Goal: Obtain resource: Obtain resource

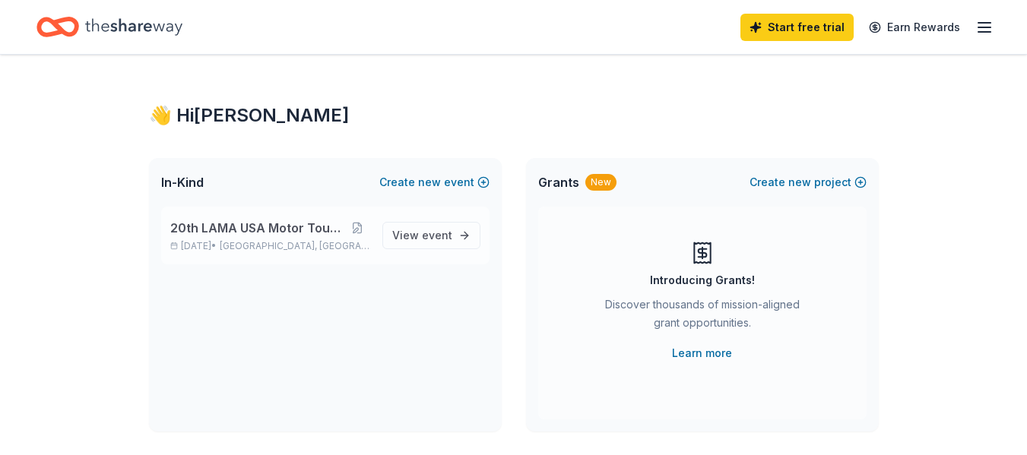
click at [262, 225] on span "20th LAMA USA Motor Touring Rally" at bounding box center [257, 228] width 175 height 18
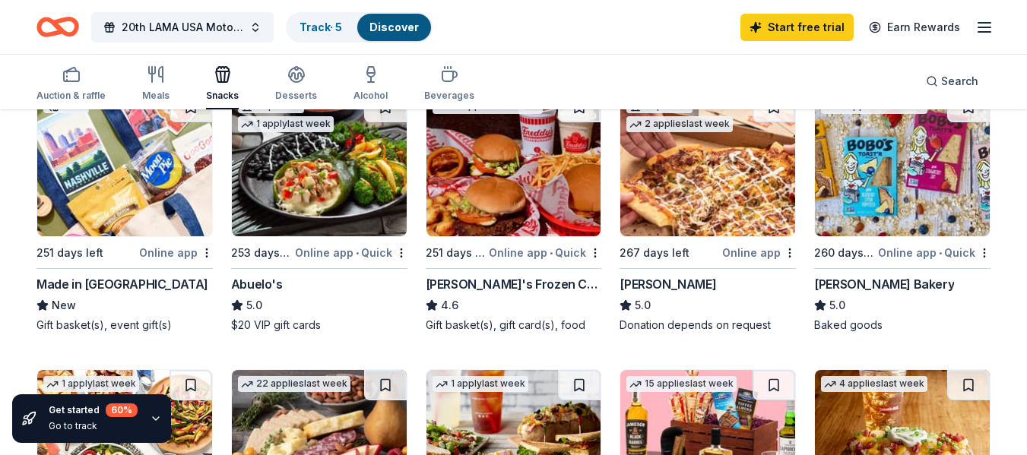
scroll to position [152, 0]
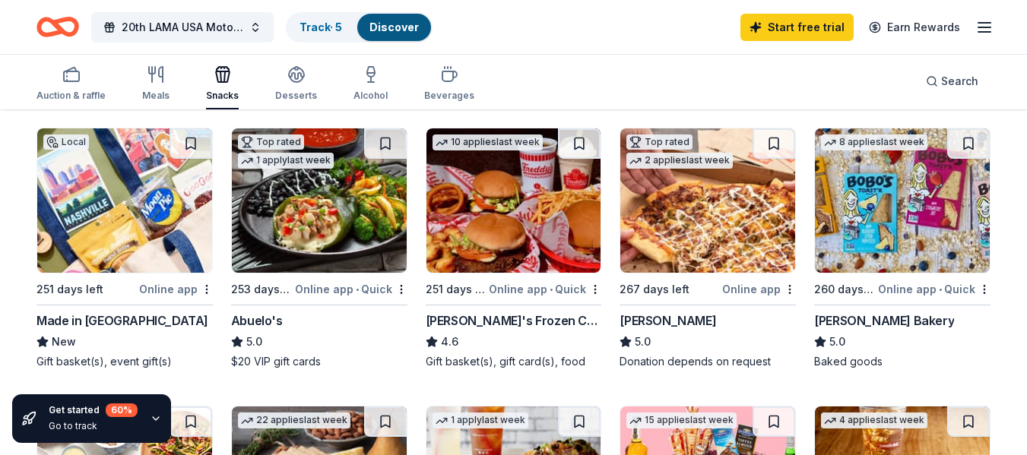
click at [76, 320] on div "Made in [GEOGRAPHIC_DATA]" at bounding box center [122, 321] width 172 height 18
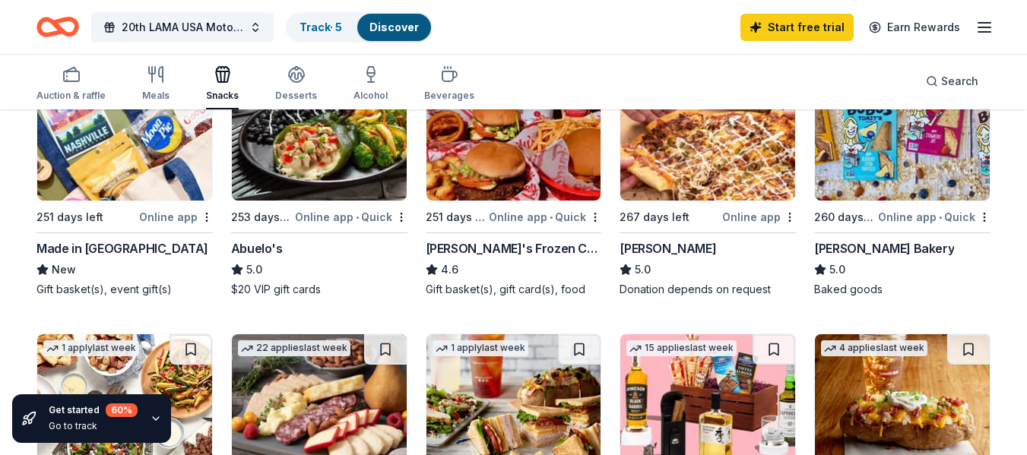
scroll to position [228, 0]
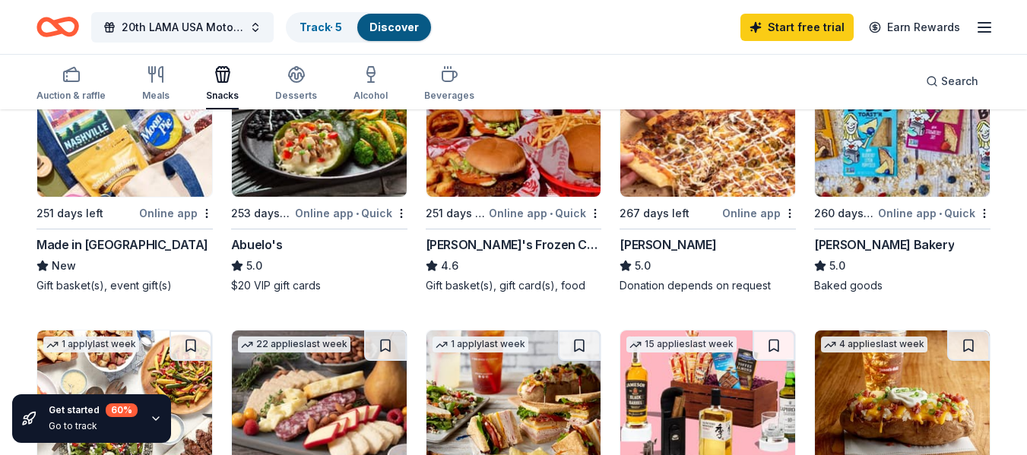
click at [291, 186] on img at bounding box center [319, 124] width 175 height 144
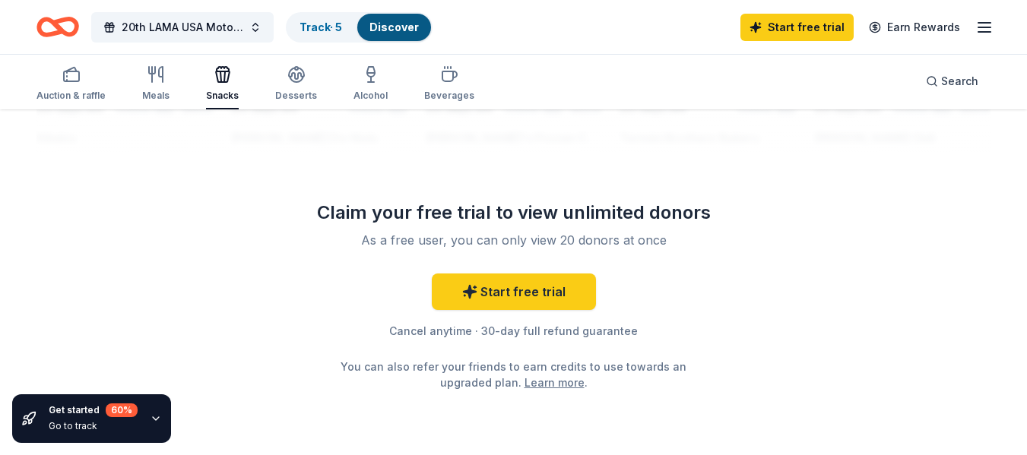
scroll to position [1521, 0]
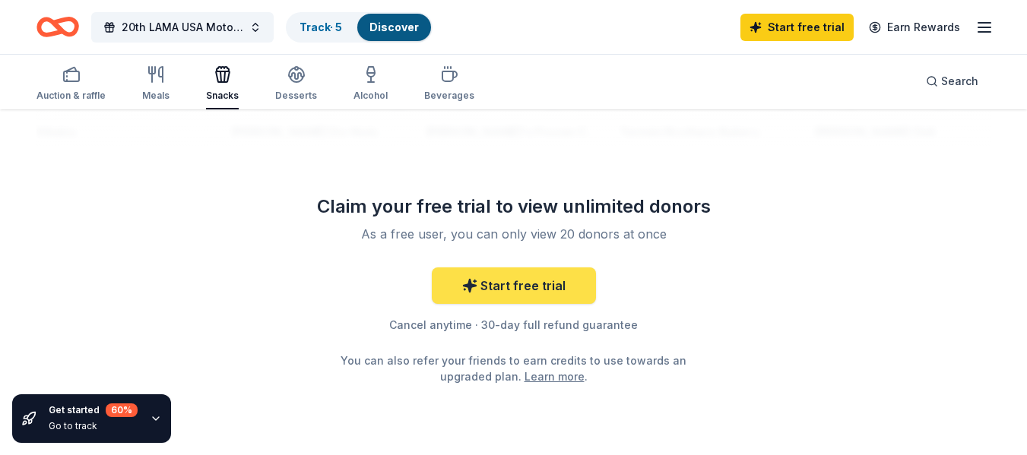
click at [496, 291] on link "Start free trial" at bounding box center [514, 286] width 164 height 36
click at [502, 282] on link "Start free trial" at bounding box center [514, 286] width 164 height 36
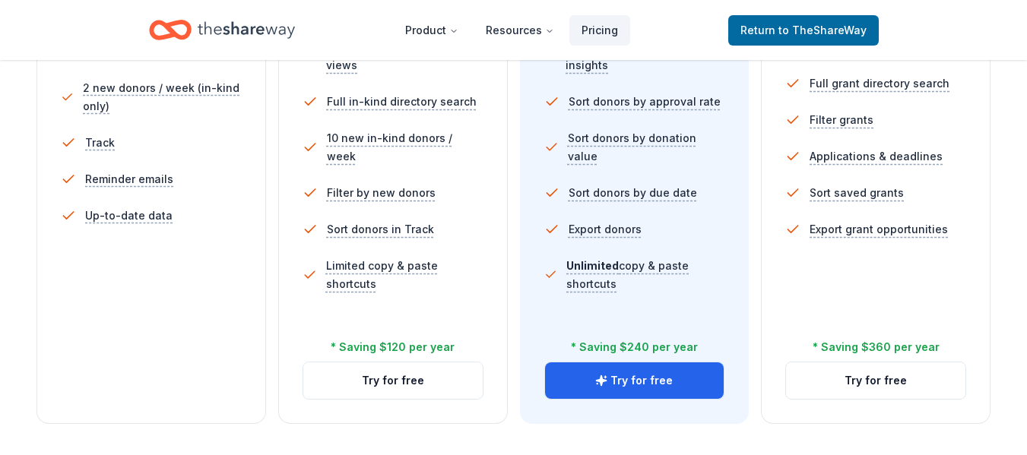
scroll to position [532, 0]
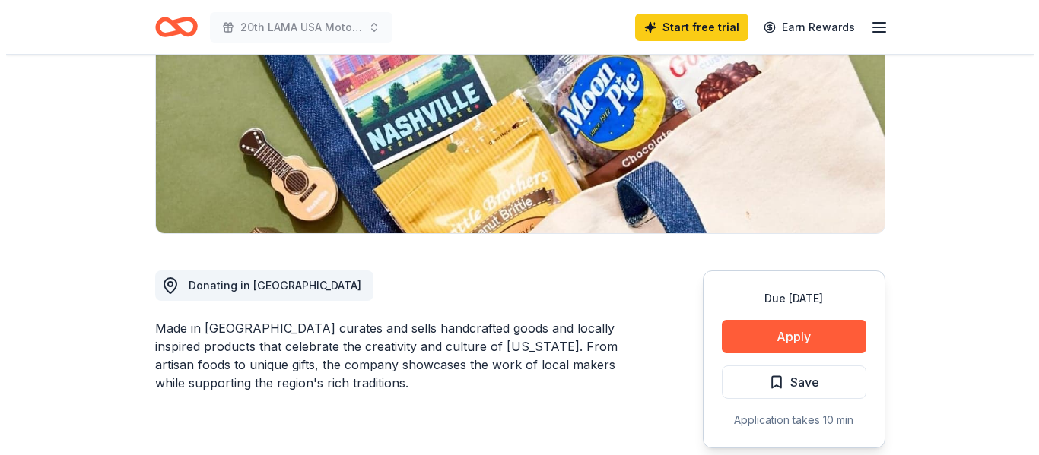
scroll to position [304, 0]
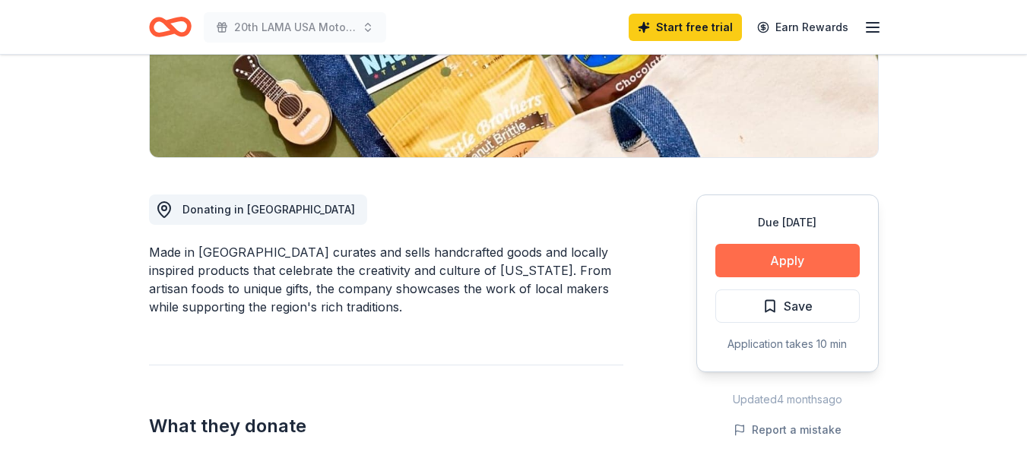
click at [766, 251] on button "Apply" at bounding box center [787, 260] width 144 height 33
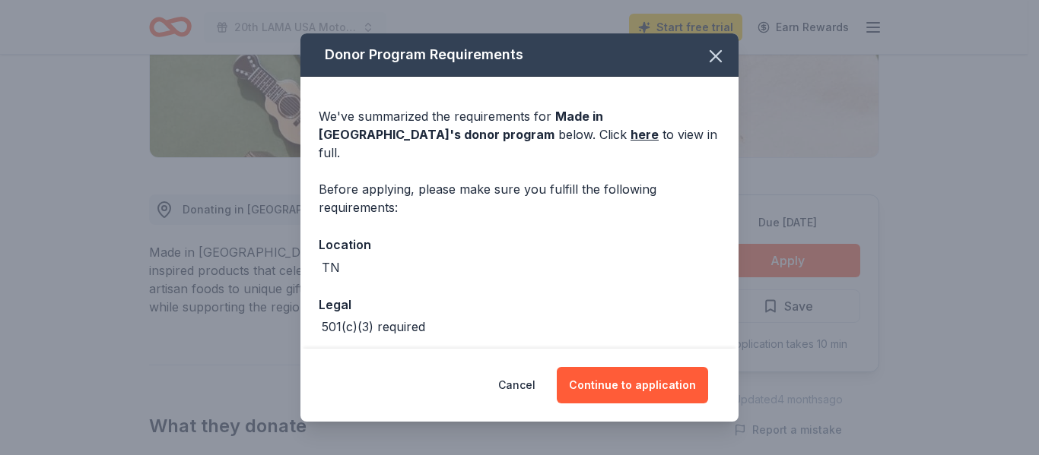
scroll to position [50, 0]
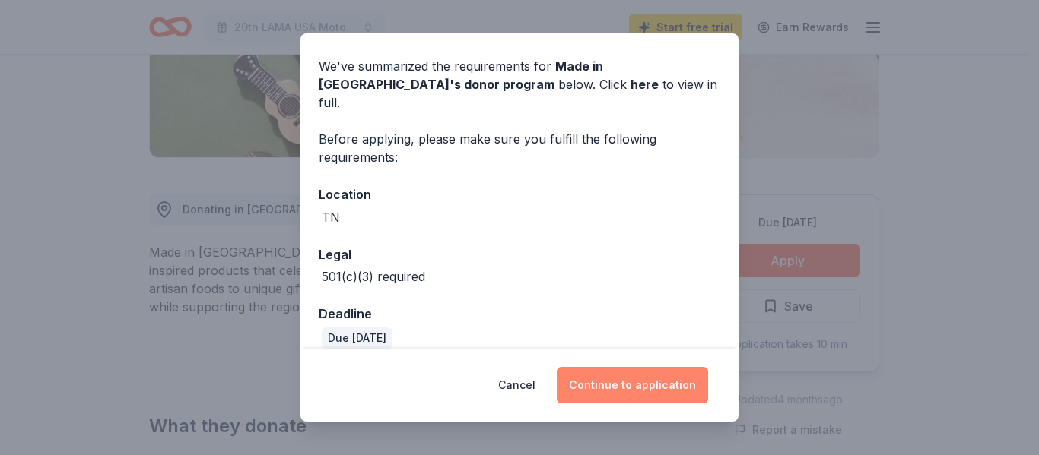
click at [623, 385] on button "Continue to application" at bounding box center [632, 385] width 151 height 36
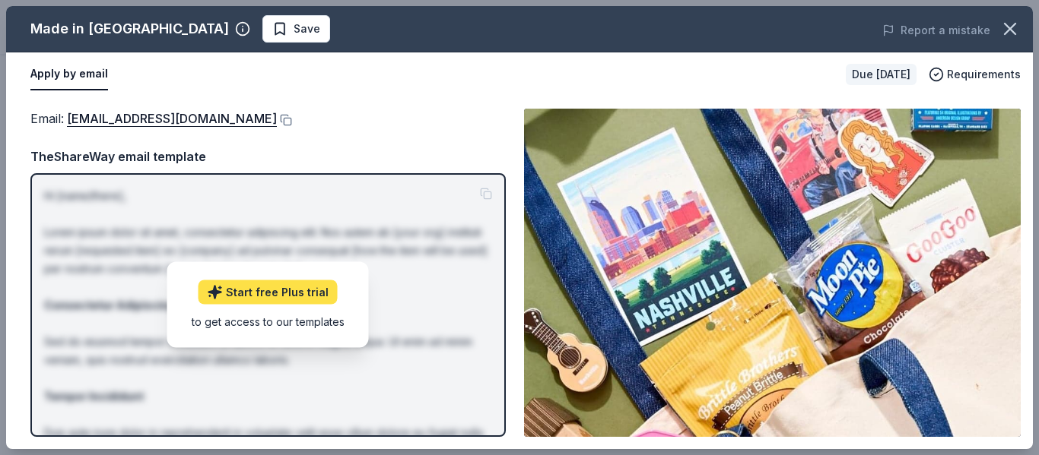
click at [237, 293] on link "Start free Plus trial" at bounding box center [267, 293] width 139 height 24
click at [324, 148] on div "TheShareWay email template" at bounding box center [267, 157] width 475 height 20
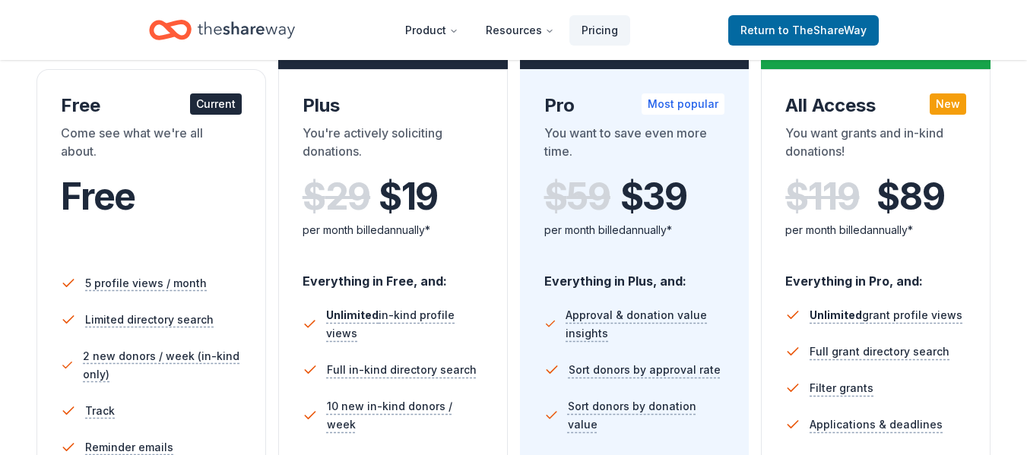
scroll to position [228, 0]
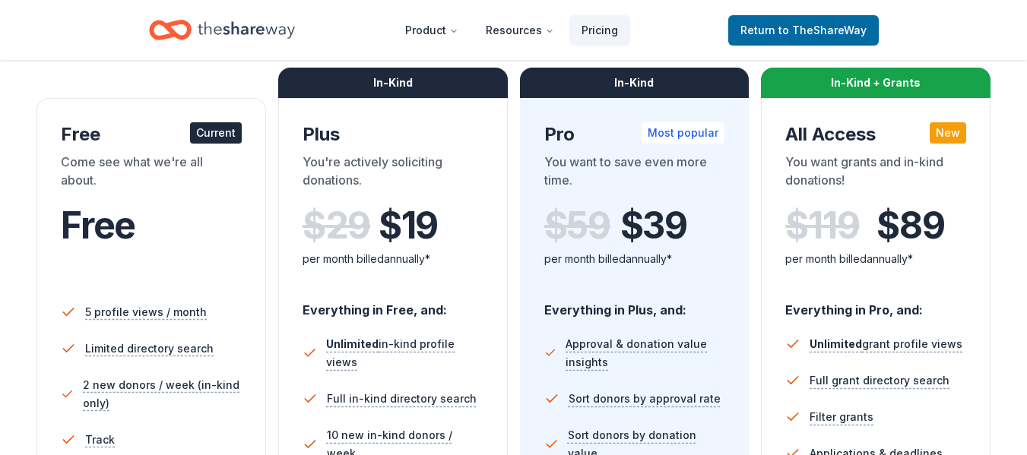
click at [204, 136] on div "Current" at bounding box center [216, 132] width 52 height 21
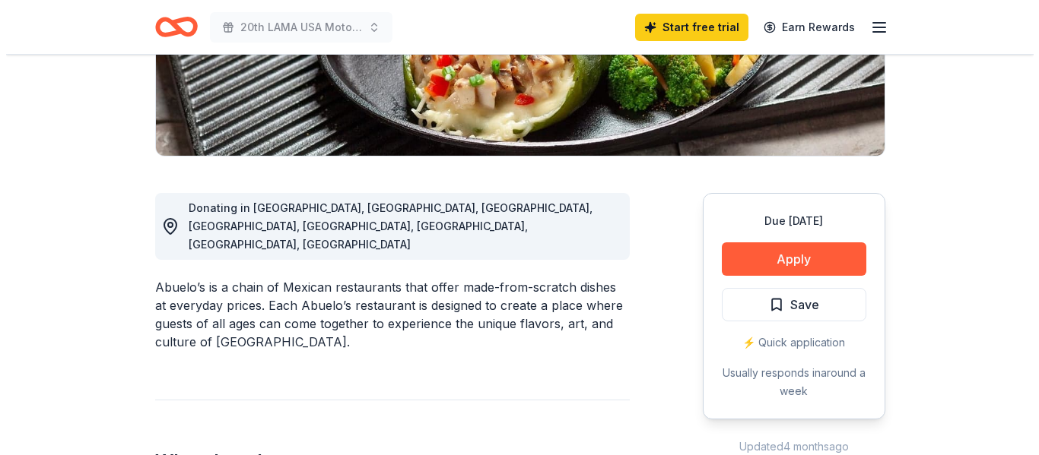
scroll to position [380, 0]
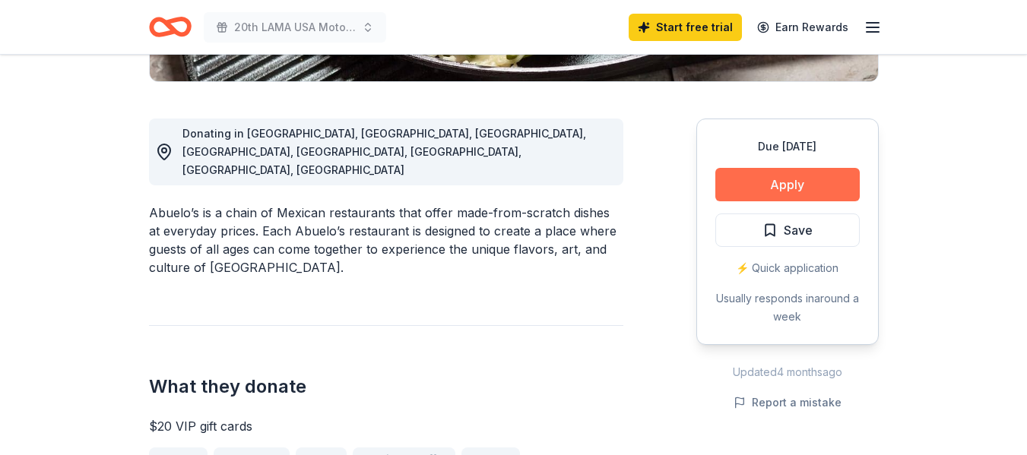
click at [745, 191] on button "Apply" at bounding box center [787, 184] width 144 height 33
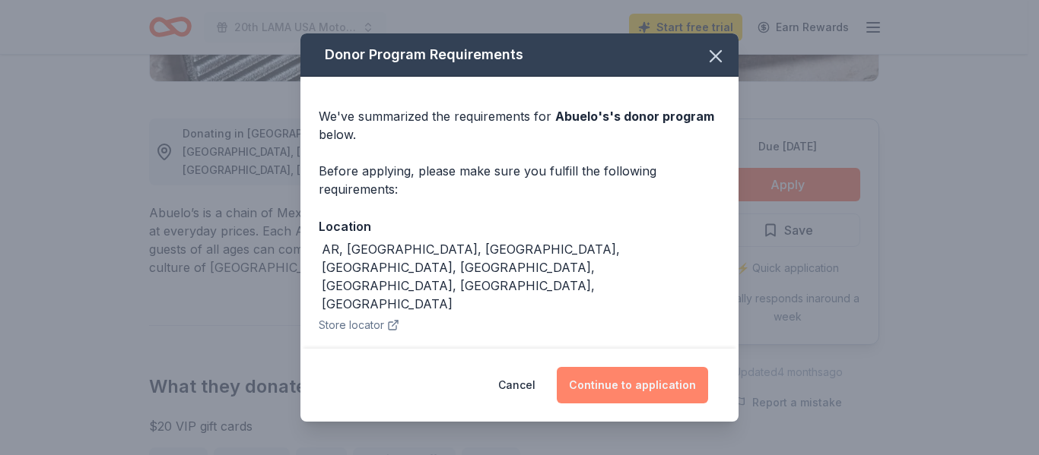
click at [611, 379] on button "Continue to application" at bounding box center [632, 385] width 151 height 36
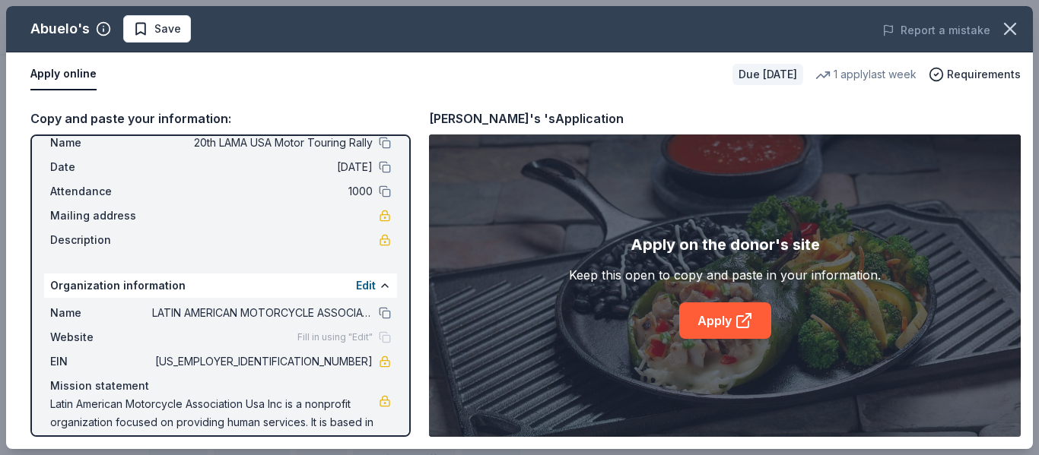
scroll to position [0, 0]
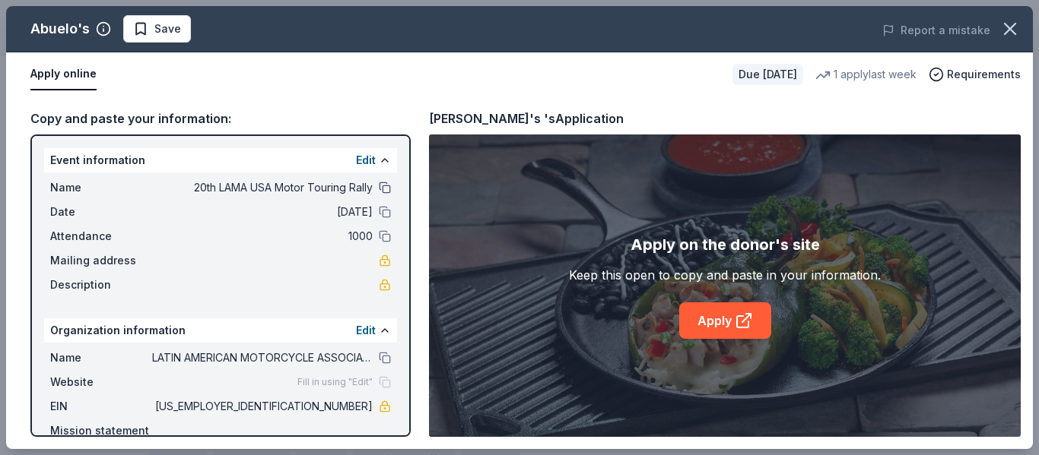
click at [379, 189] on button at bounding box center [385, 188] width 12 height 12
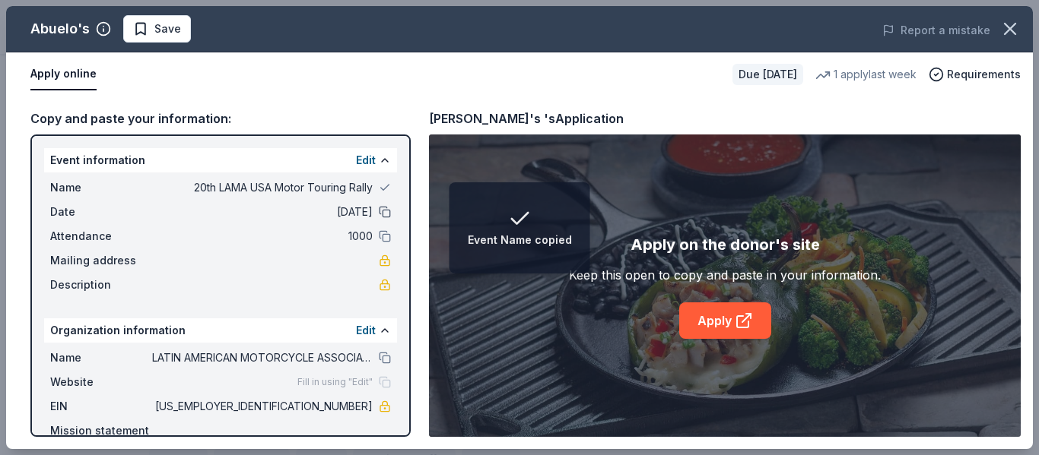
click at [379, 211] on button at bounding box center [385, 212] width 12 height 12
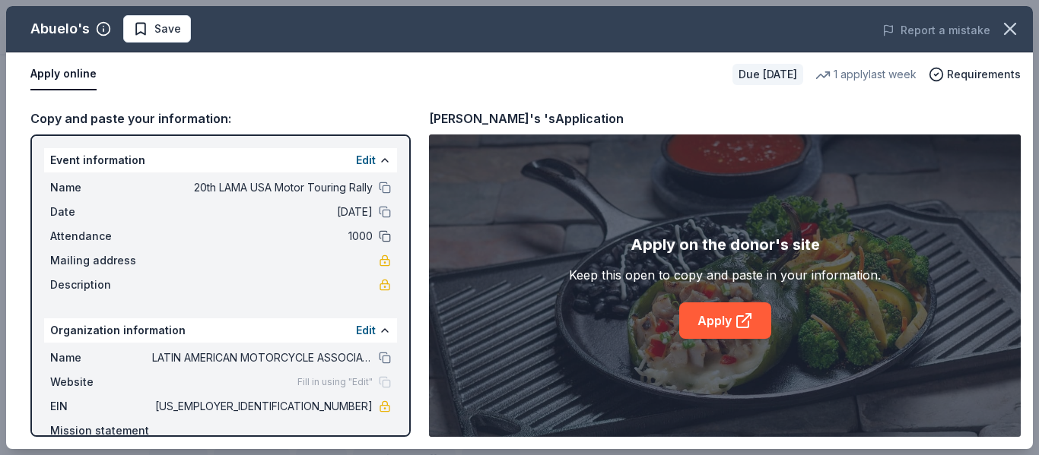
click at [379, 236] on button at bounding box center [385, 236] width 12 height 12
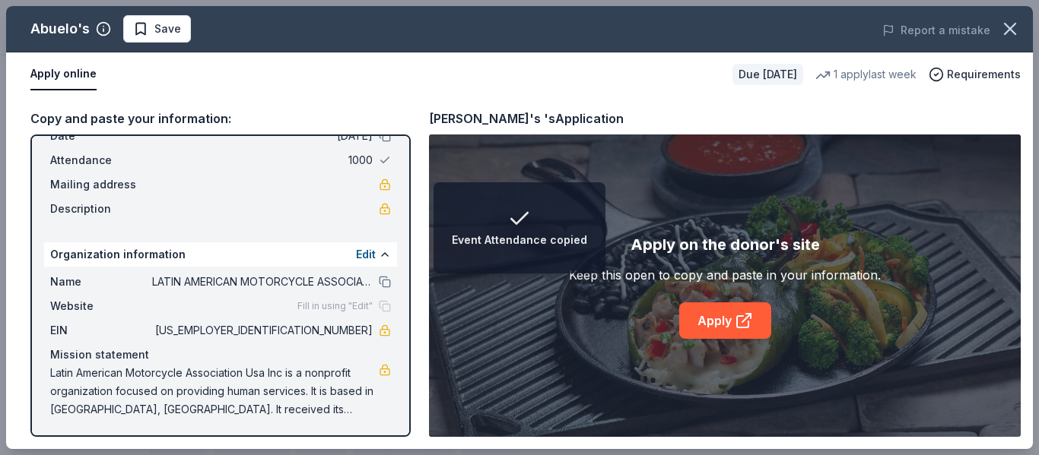
scroll to position [78, 0]
click at [379, 284] on button at bounding box center [385, 280] width 12 height 12
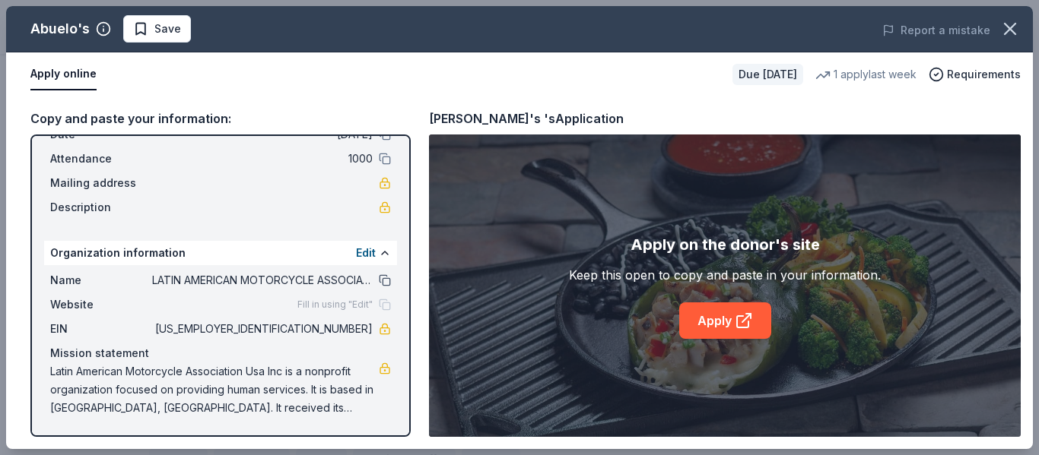
click at [379, 281] on button at bounding box center [385, 280] width 12 height 12
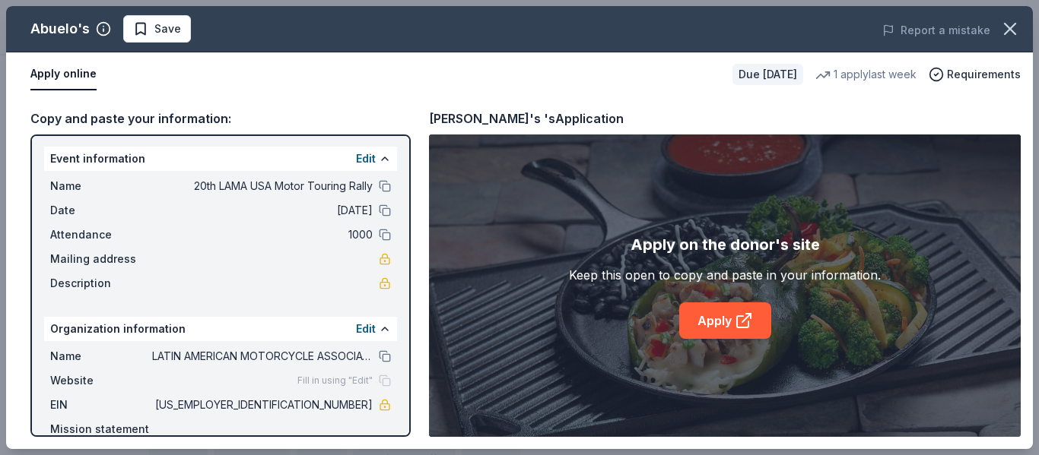
scroll to position [0, 0]
